Goal: Find specific page/section: Find specific page/section

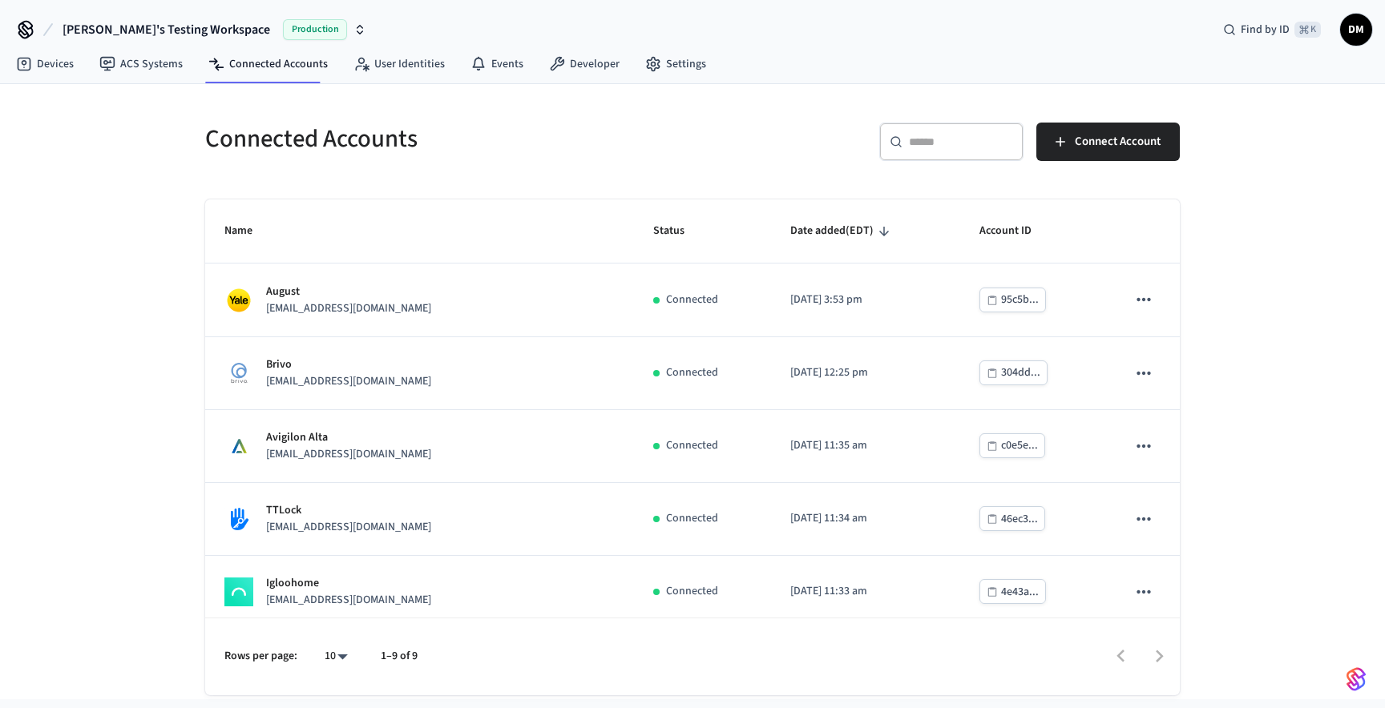
scroll to position [303, 0]
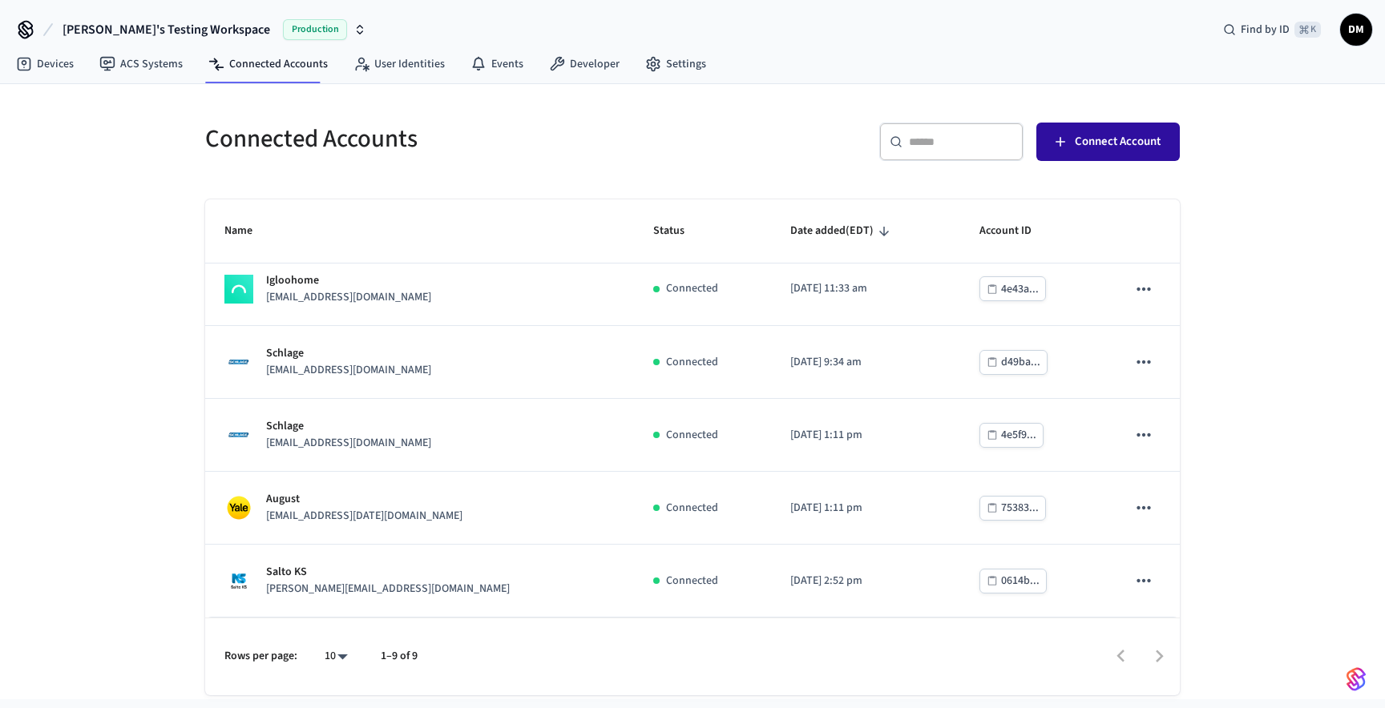
click at [1107, 138] on span "Connect Account" at bounding box center [1118, 141] width 86 height 21
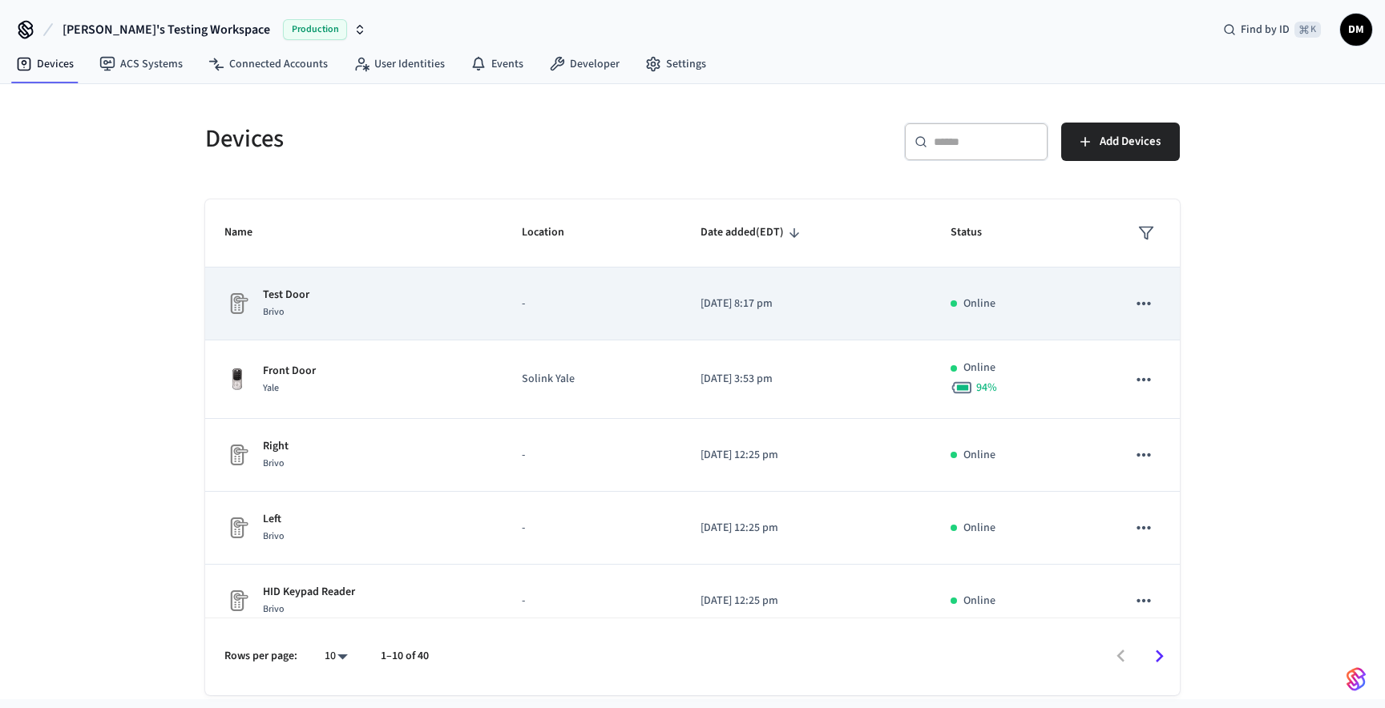
click at [306, 307] on div "Brivo" at bounding box center [286, 312] width 46 height 17
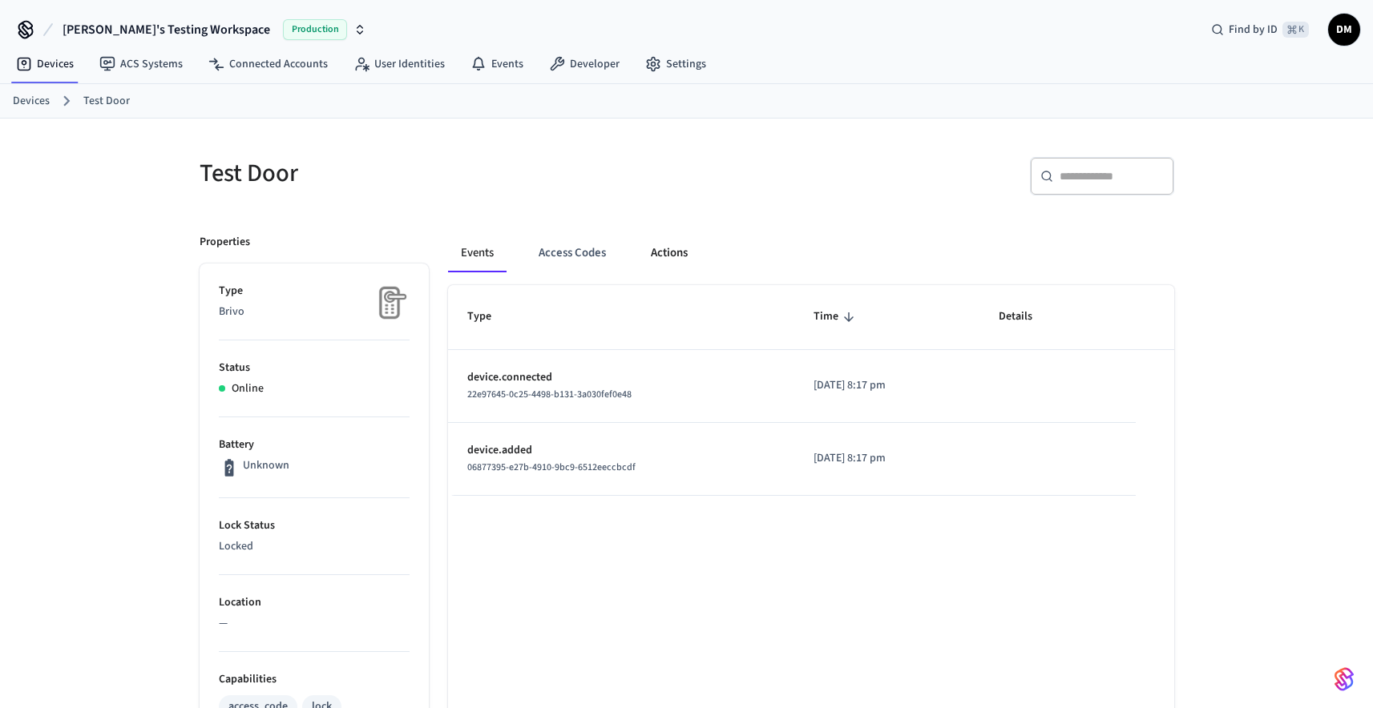
click at [666, 252] on button "Actions" at bounding box center [669, 253] width 63 height 38
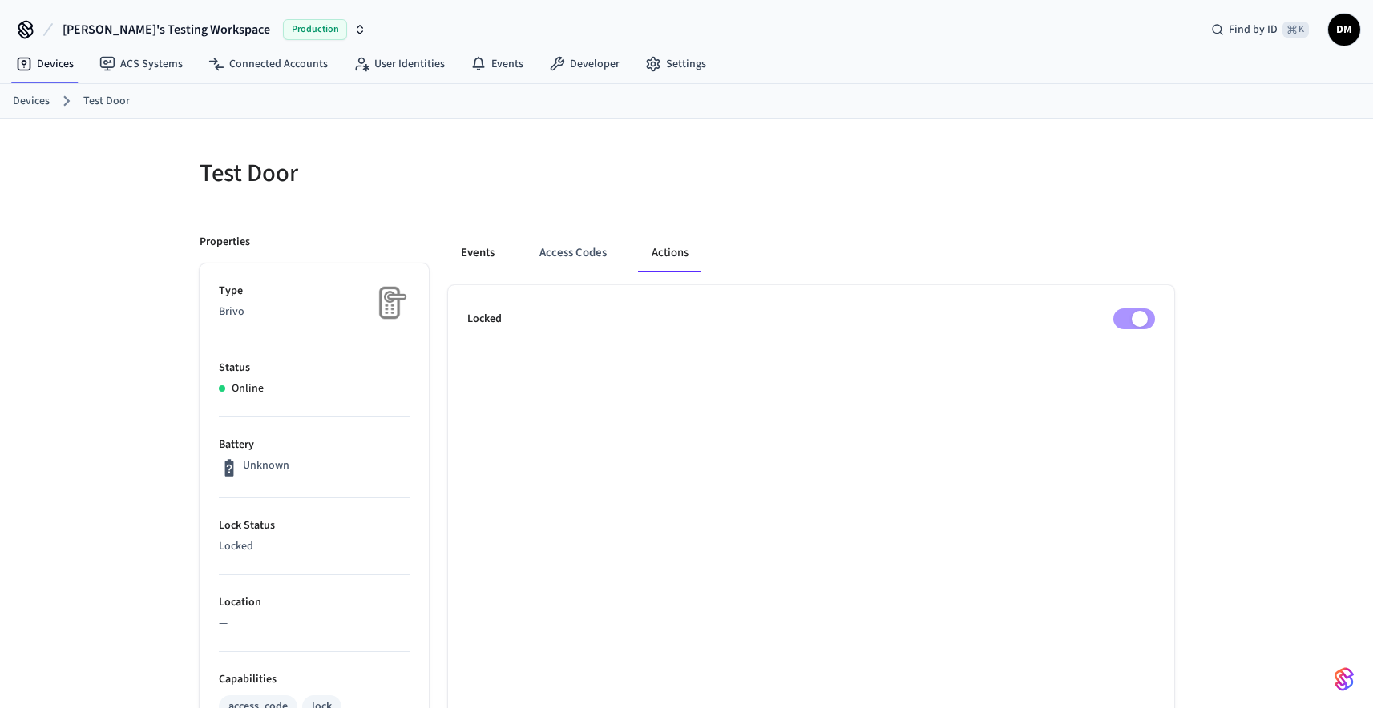
click at [488, 254] on button "Events" at bounding box center [477, 253] width 59 height 38
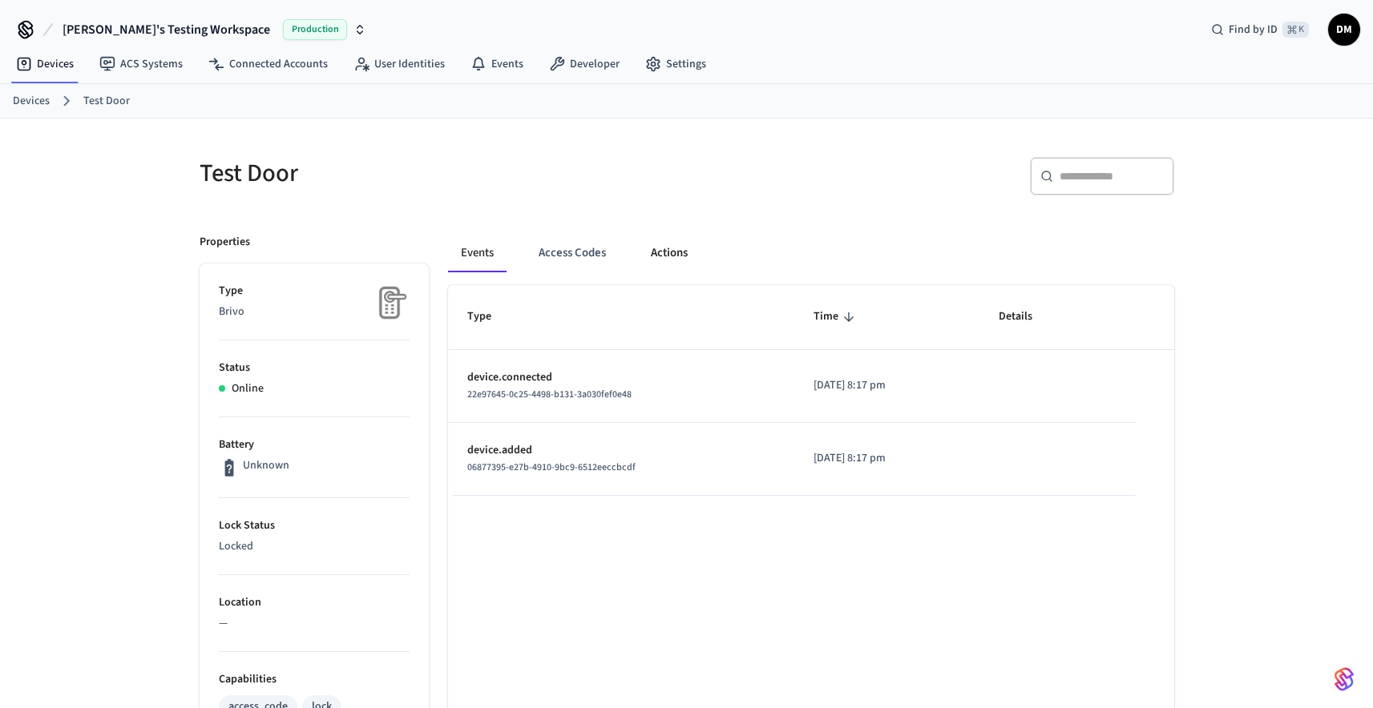
click at [668, 255] on button "Actions" at bounding box center [669, 253] width 63 height 38
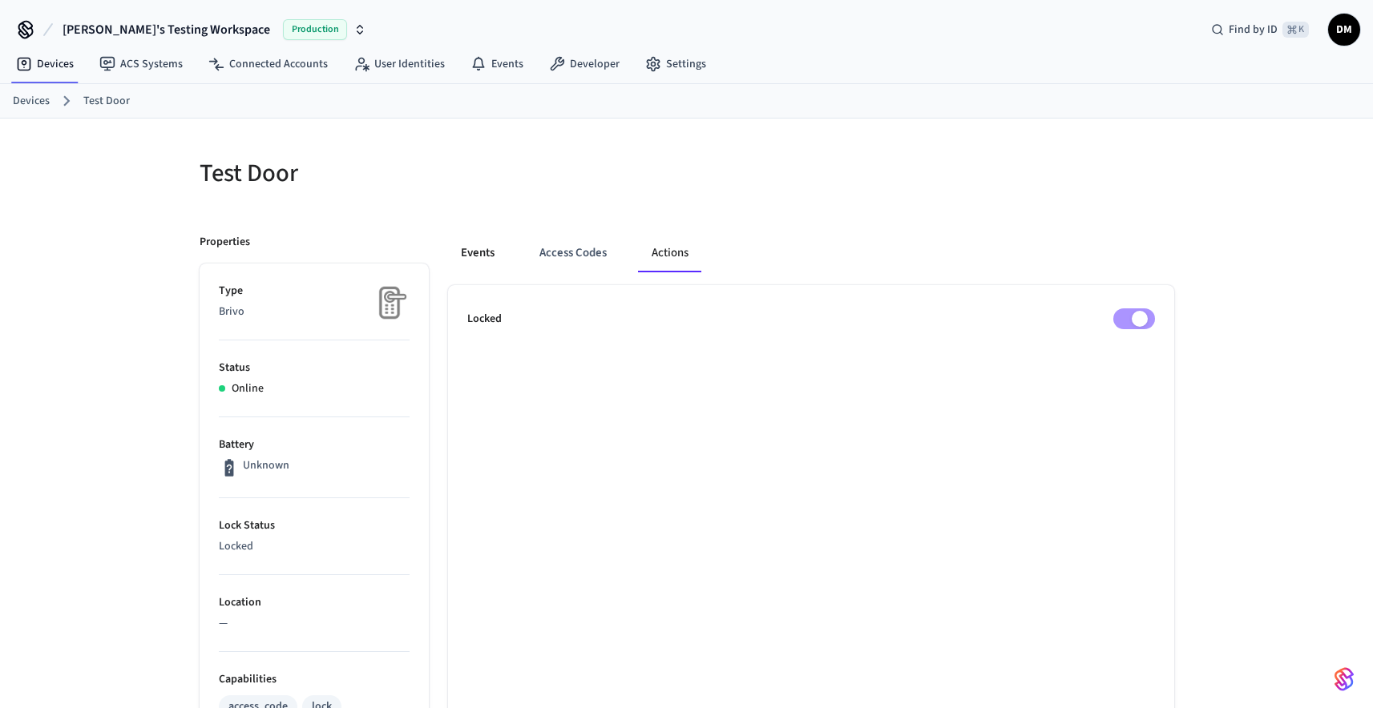
click at [486, 247] on button "Events" at bounding box center [477, 253] width 59 height 38
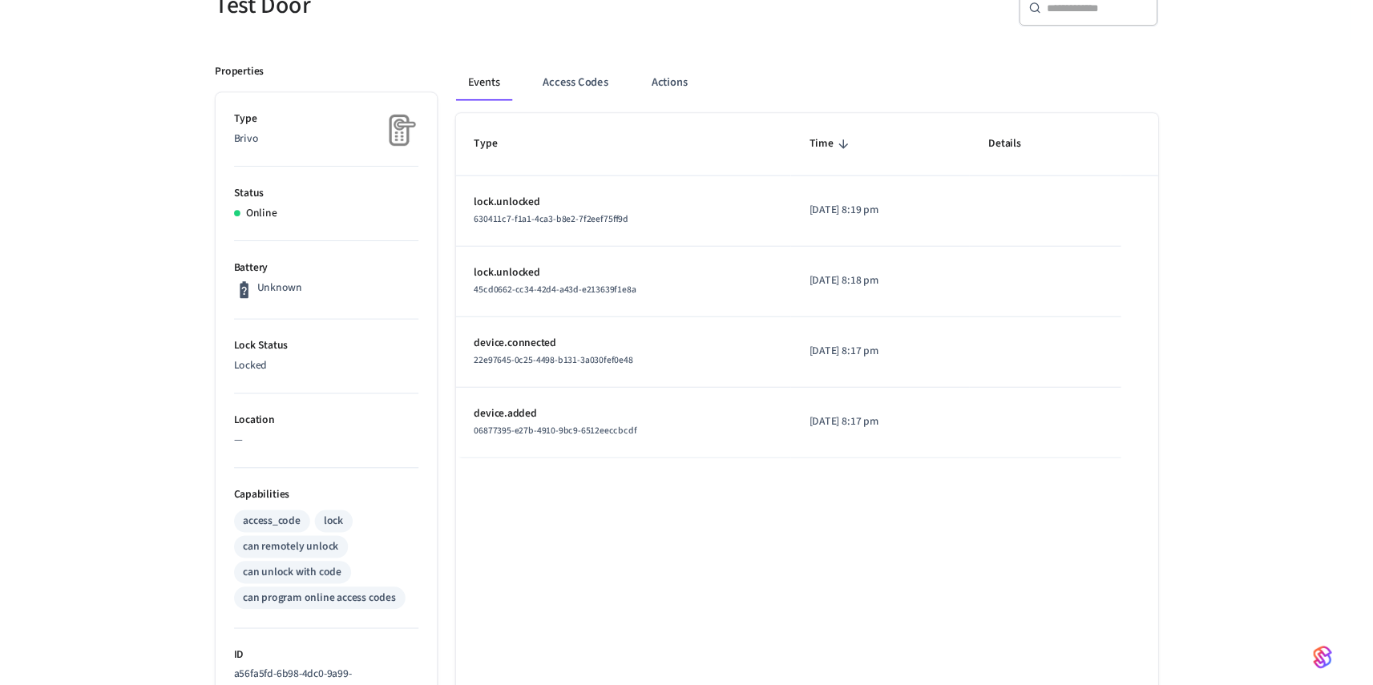
scroll to position [326, 0]
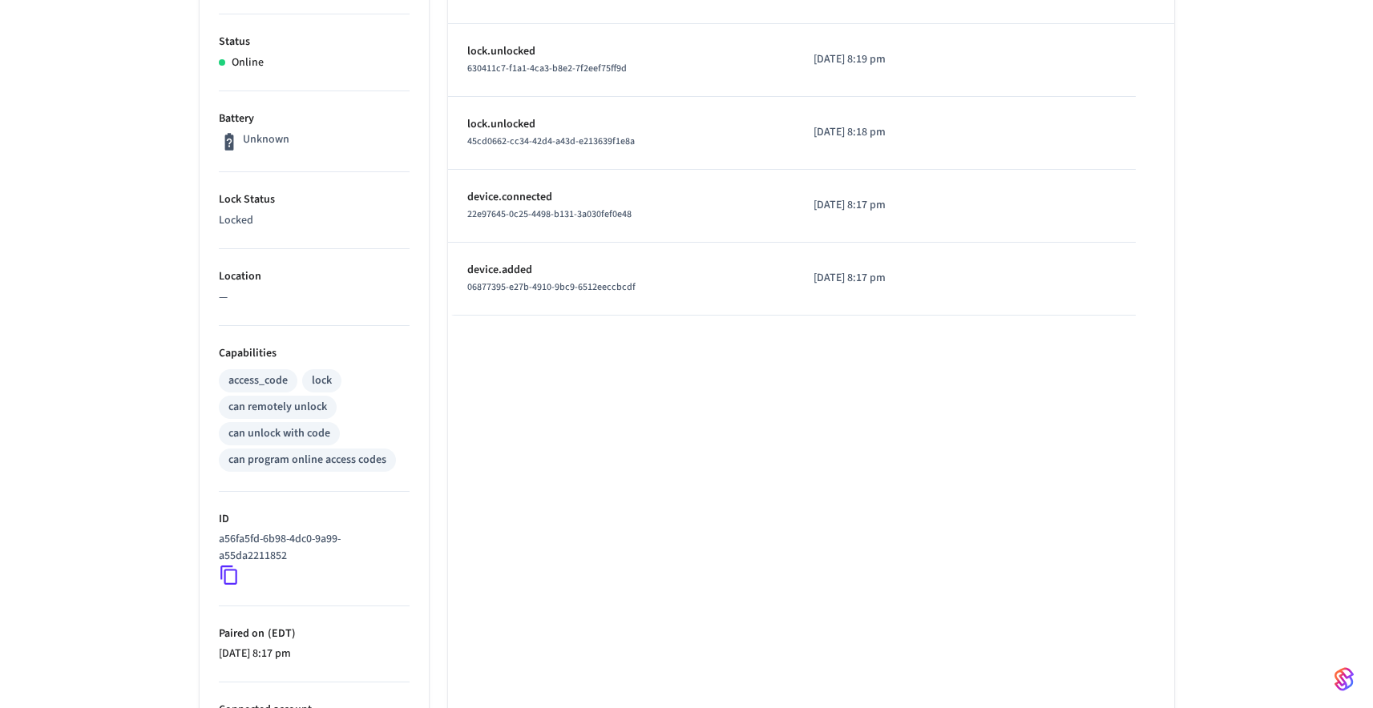
click at [231, 573] on icon at bounding box center [229, 575] width 21 height 21
click at [231, 572] on icon at bounding box center [229, 575] width 21 height 21
